Goal: Task Accomplishment & Management: Manage account settings

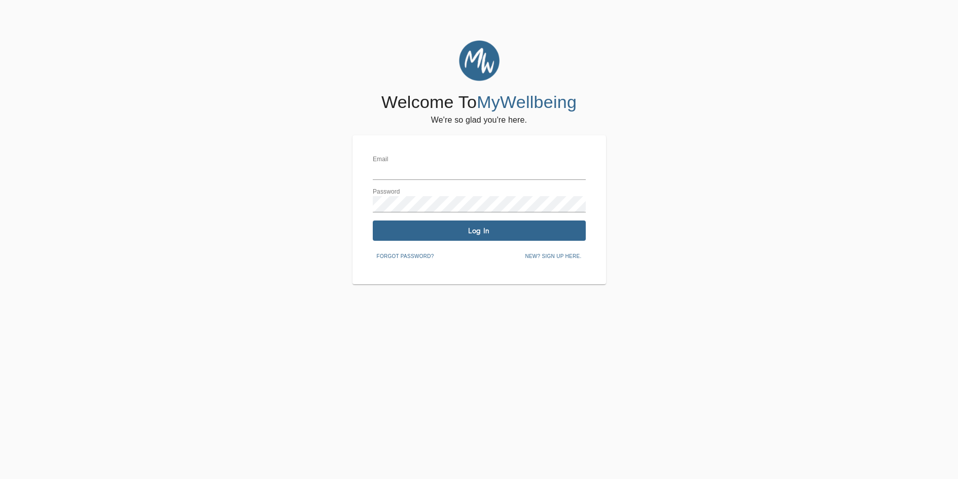
type input "[EMAIL_ADDRESS][DOMAIN_NAME]"
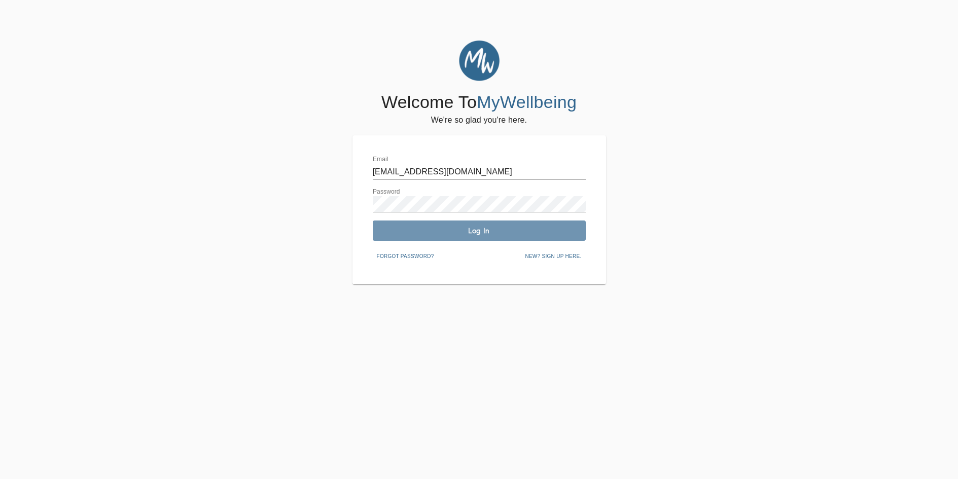
click at [478, 226] on span "Log In" at bounding box center [479, 231] width 205 height 10
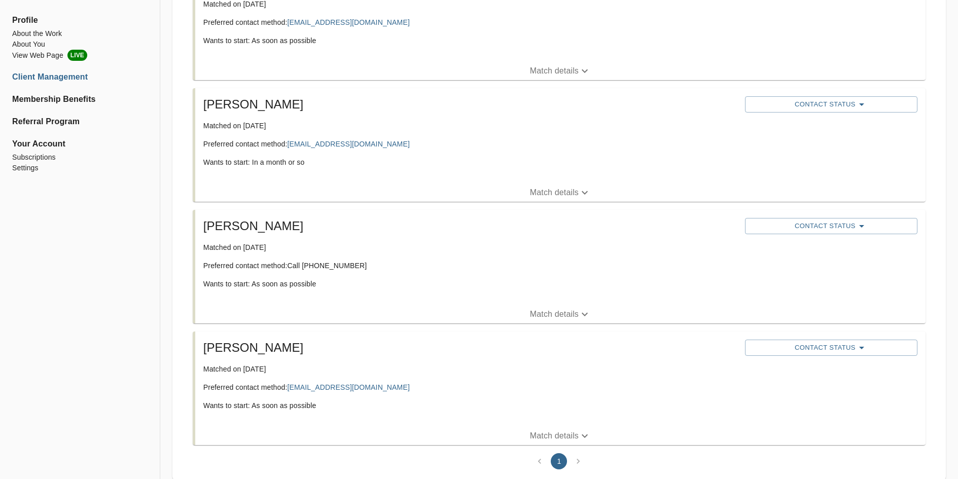
scroll to position [640, 0]
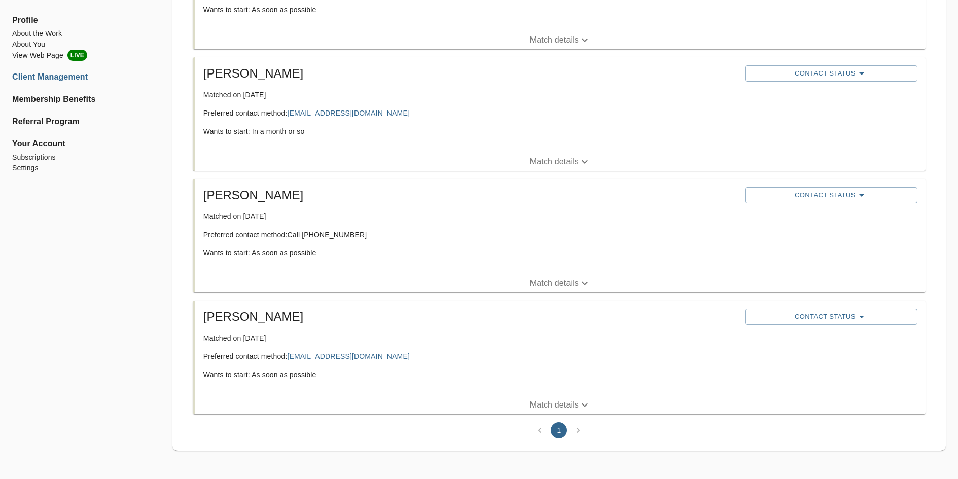
click at [577, 429] on li "pagination navigation" at bounding box center [577, 430] width 19 height 16
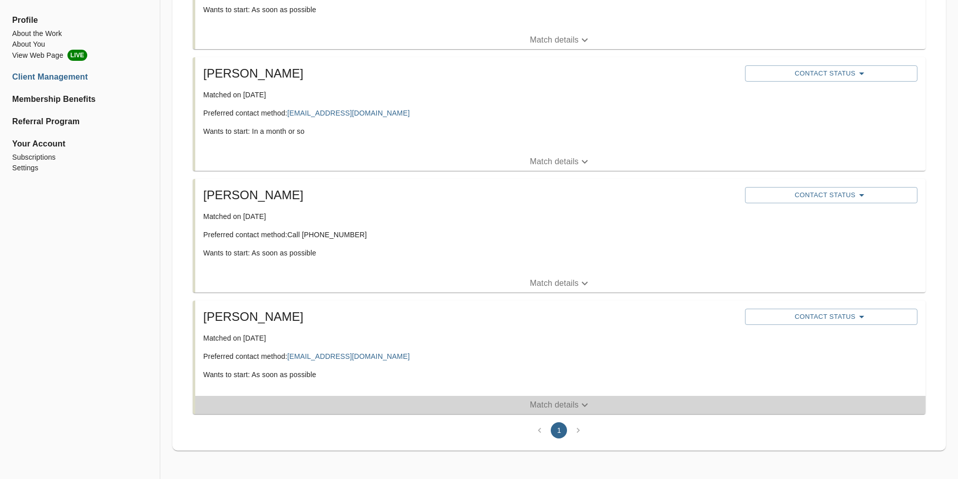
click at [584, 405] on icon "button" at bounding box center [585, 406] width 6 height 4
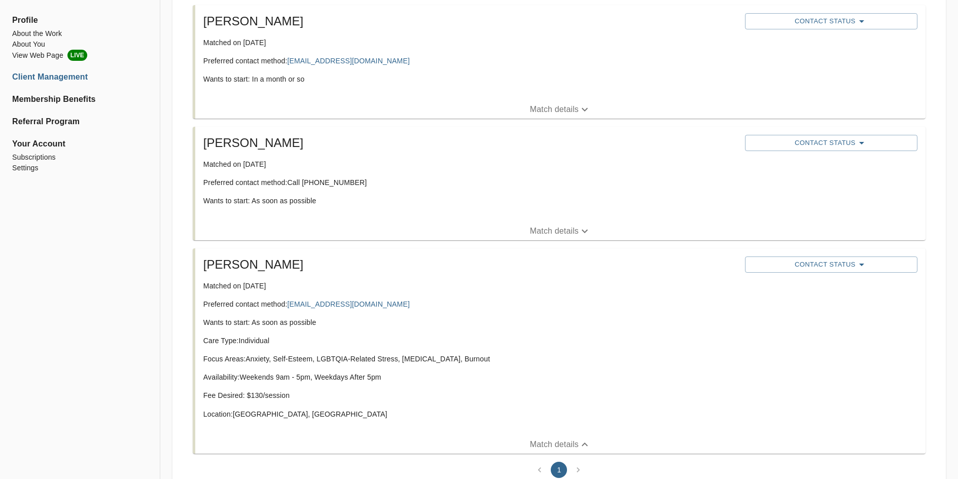
scroll to position [732, 0]
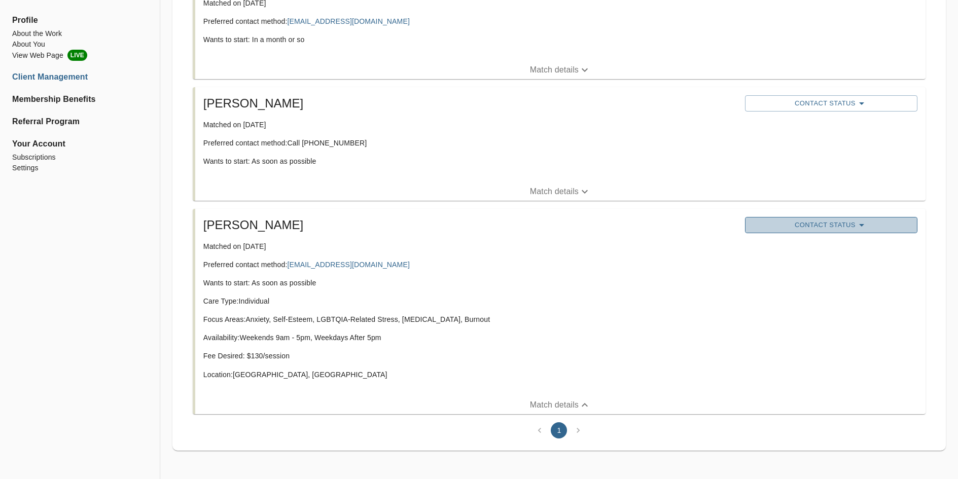
click at [856, 225] on icon "button" at bounding box center [861, 225] width 12 height 12
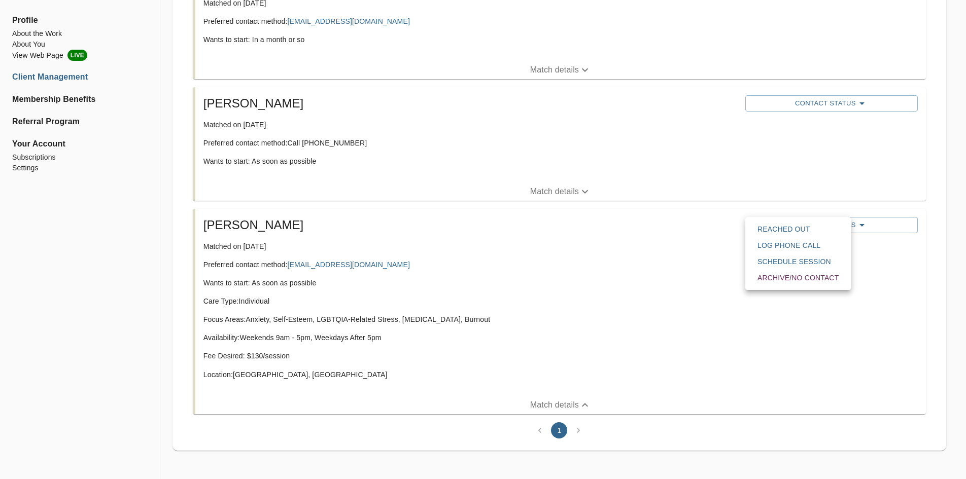
click at [591, 323] on div at bounding box center [483, 239] width 966 height 479
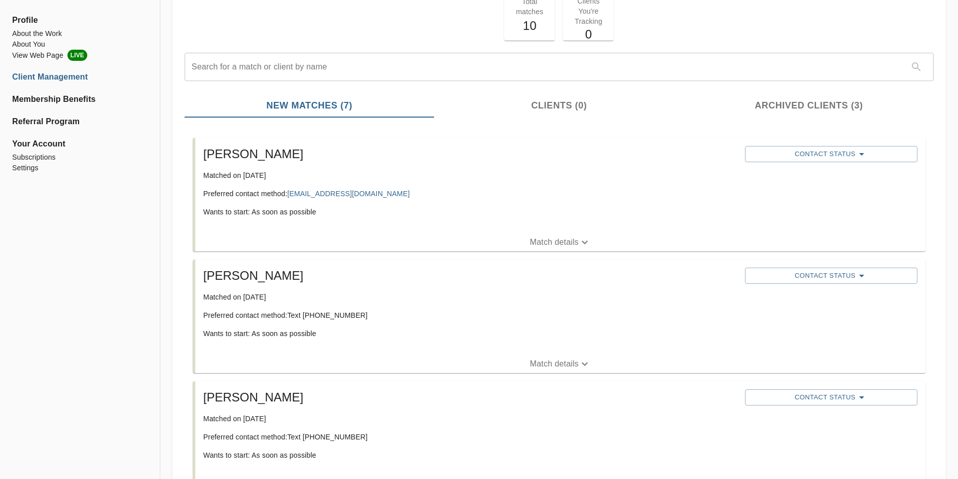
scroll to position [0, 0]
